Goal: Check status: Check status

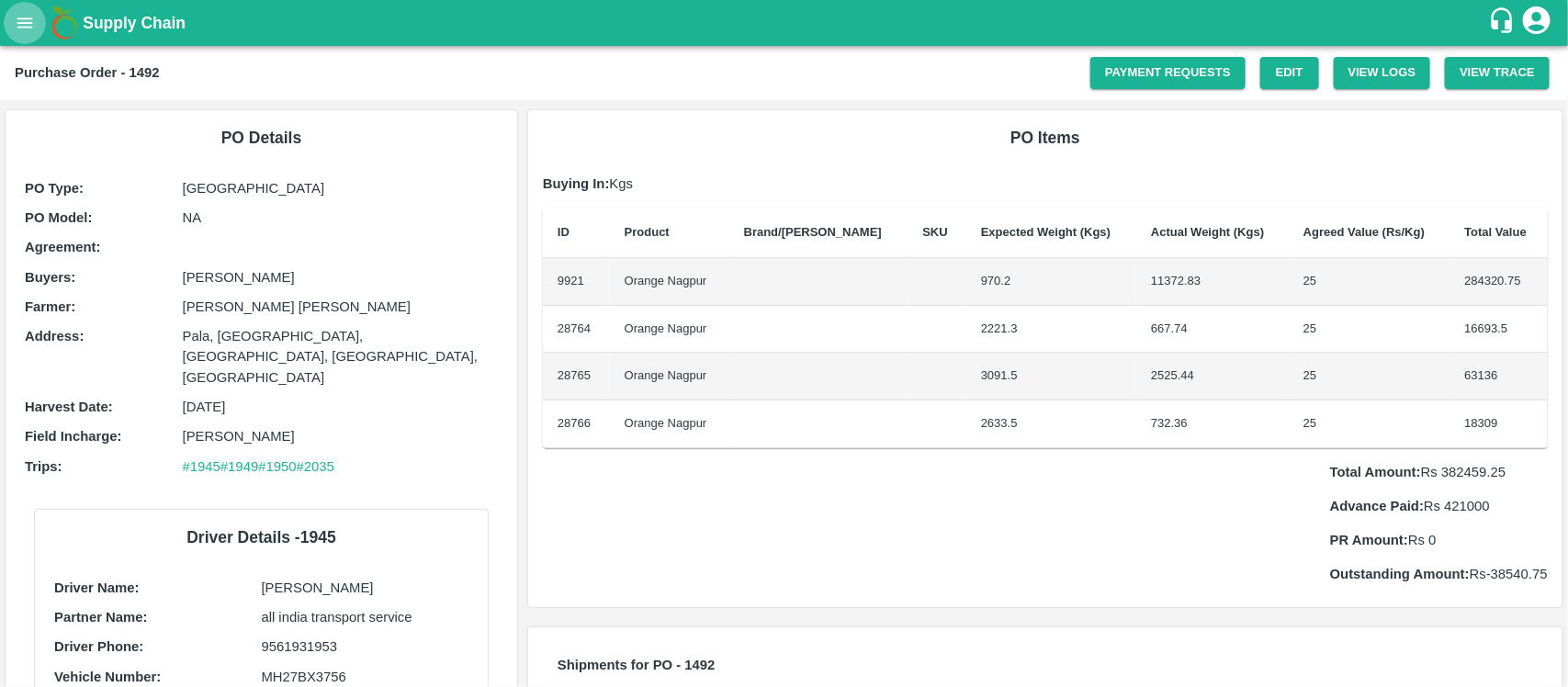
click at [33, 19] on icon "open drawer" at bounding box center [24, 23] width 20 height 20
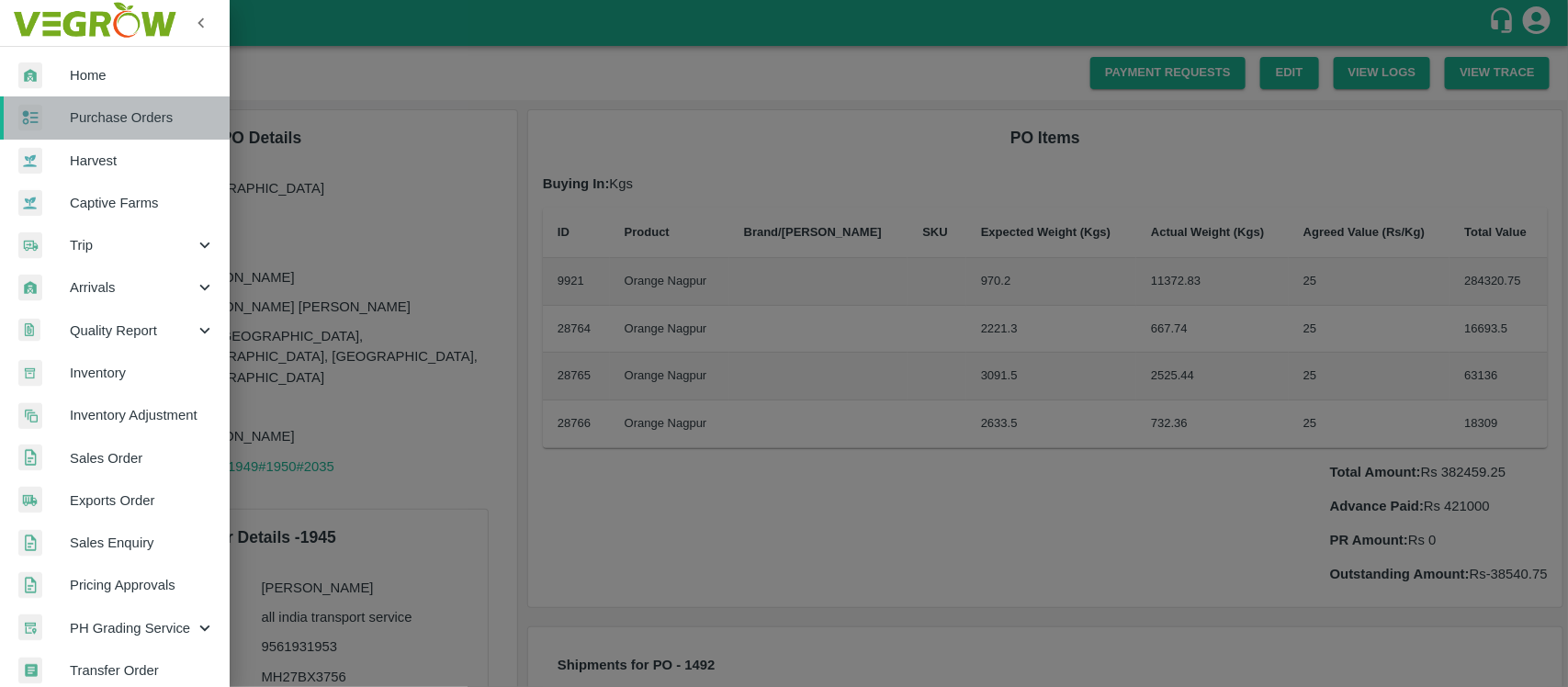
click at [125, 118] on span "Purchase Orders" at bounding box center [142, 117] width 145 height 20
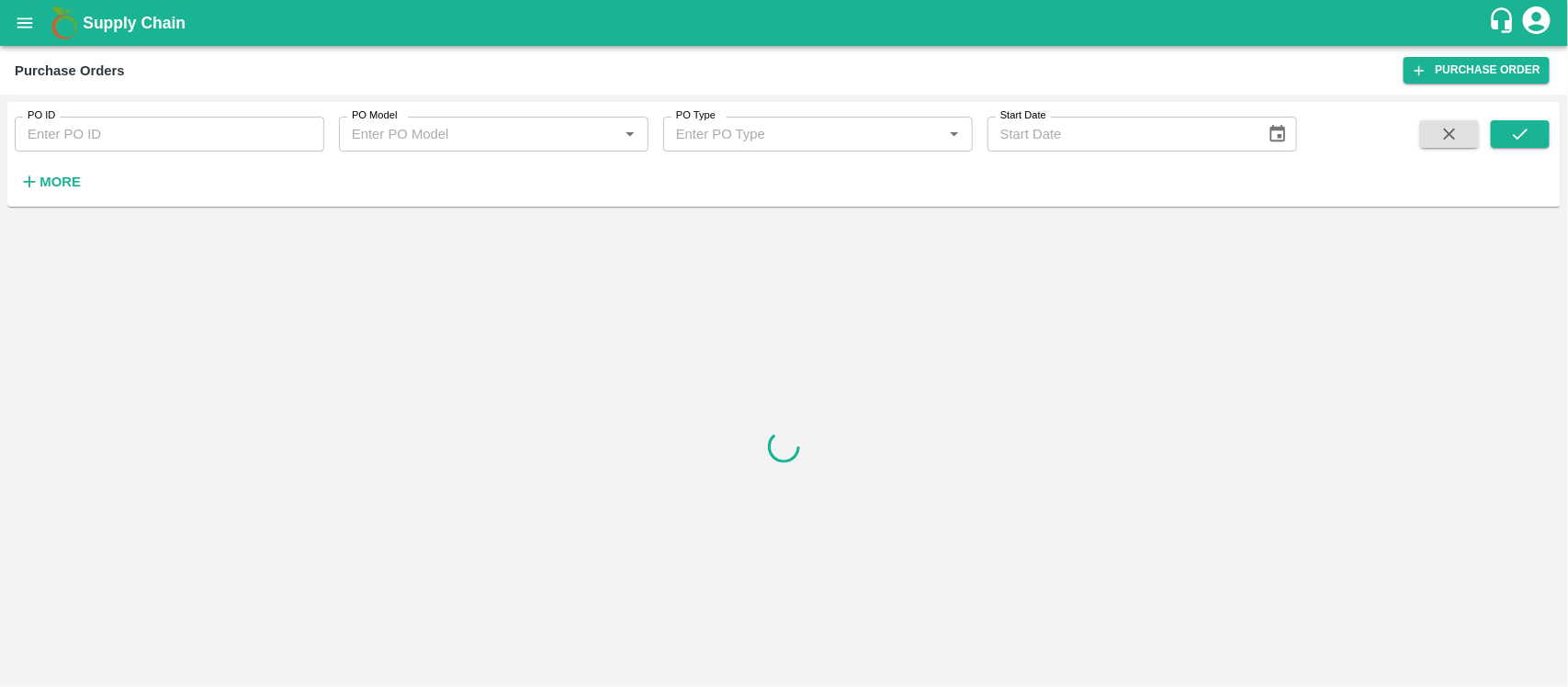
click at [264, 148] on input "PO ID" at bounding box center [169, 134] width 310 height 35
click at [1529, 122] on button "submit" at bounding box center [1520, 134] width 59 height 28
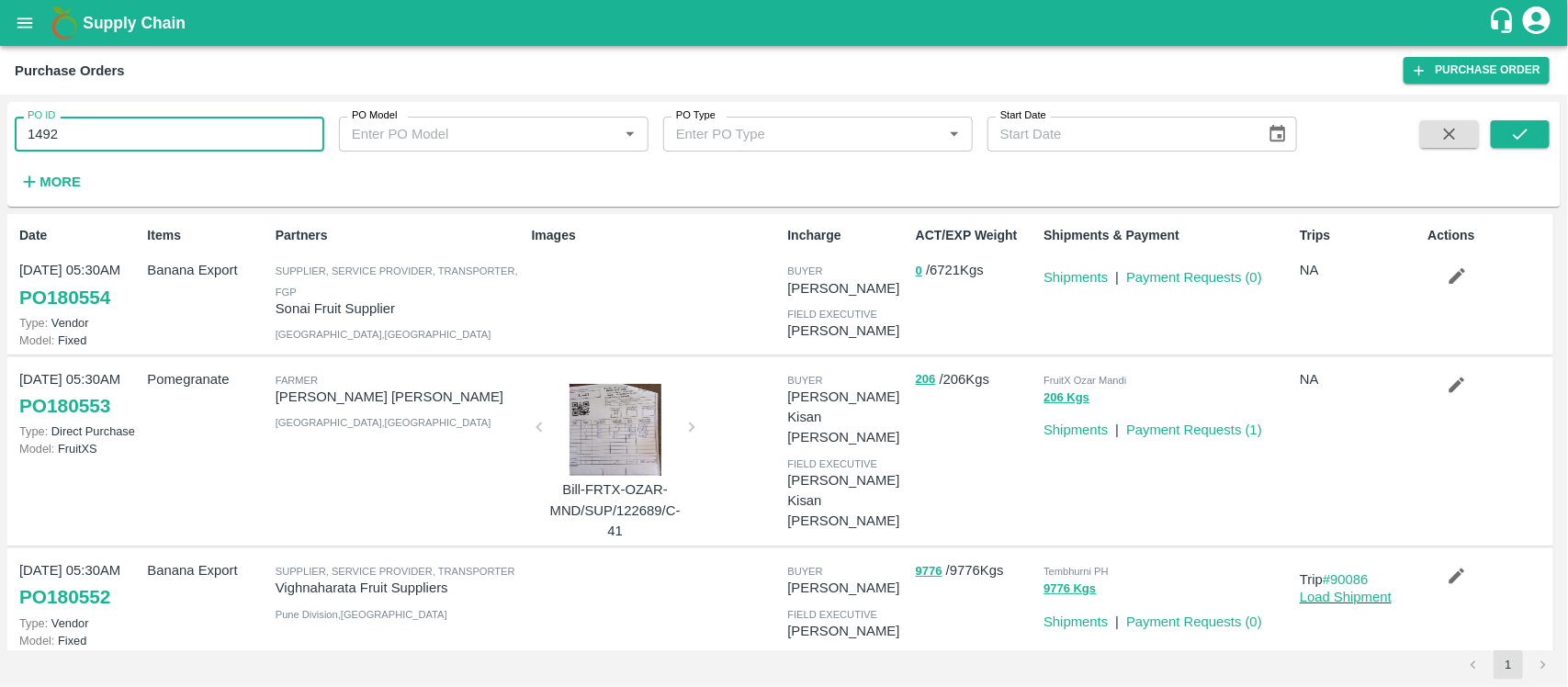
click at [101, 145] on input "1492" at bounding box center [169, 134] width 310 height 35
type input "1492"
click at [1510, 129] on icon "submit" at bounding box center [1520, 134] width 20 height 20
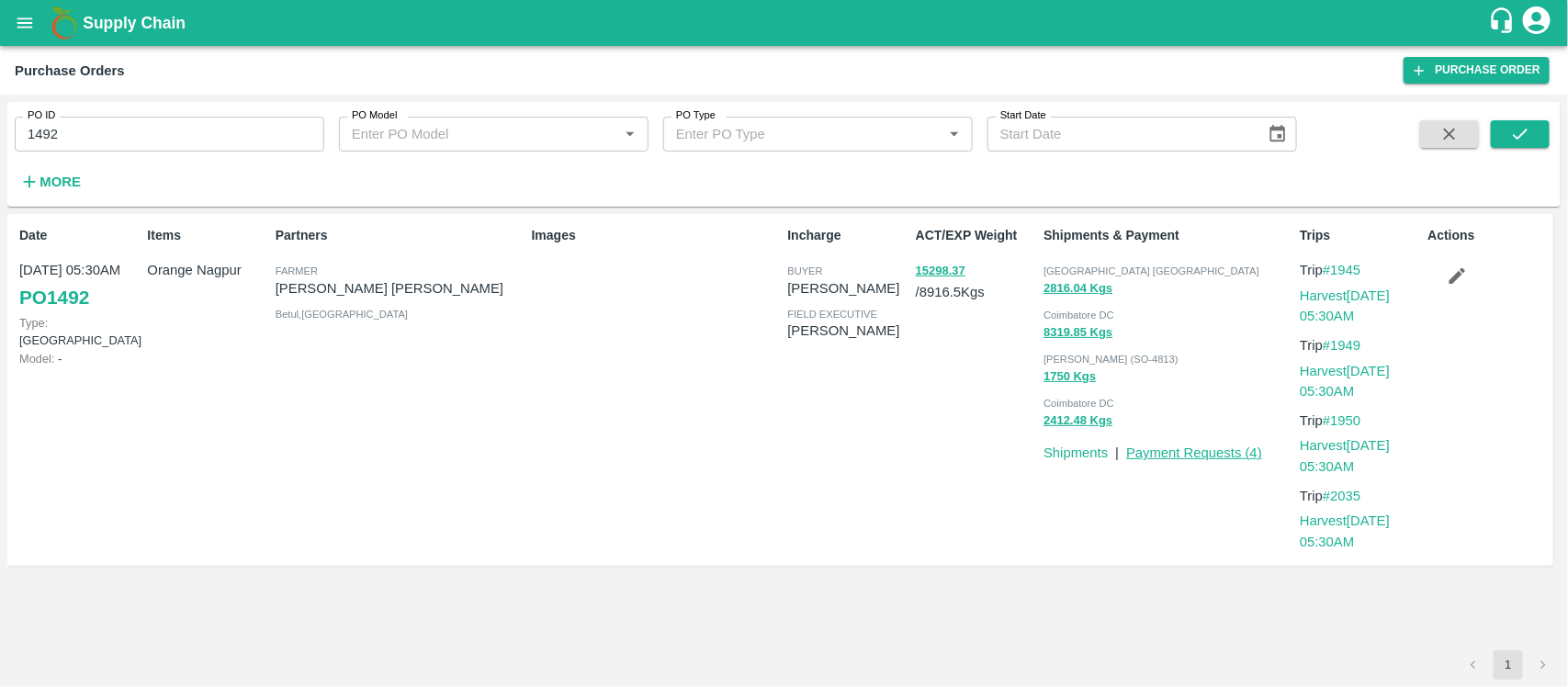
click at [1223, 448] on link "Payment Requests ( 4 )" at bounding box center [1193, 452] width 136 height 14
